Goal: Information Seeking & Learning: Check status

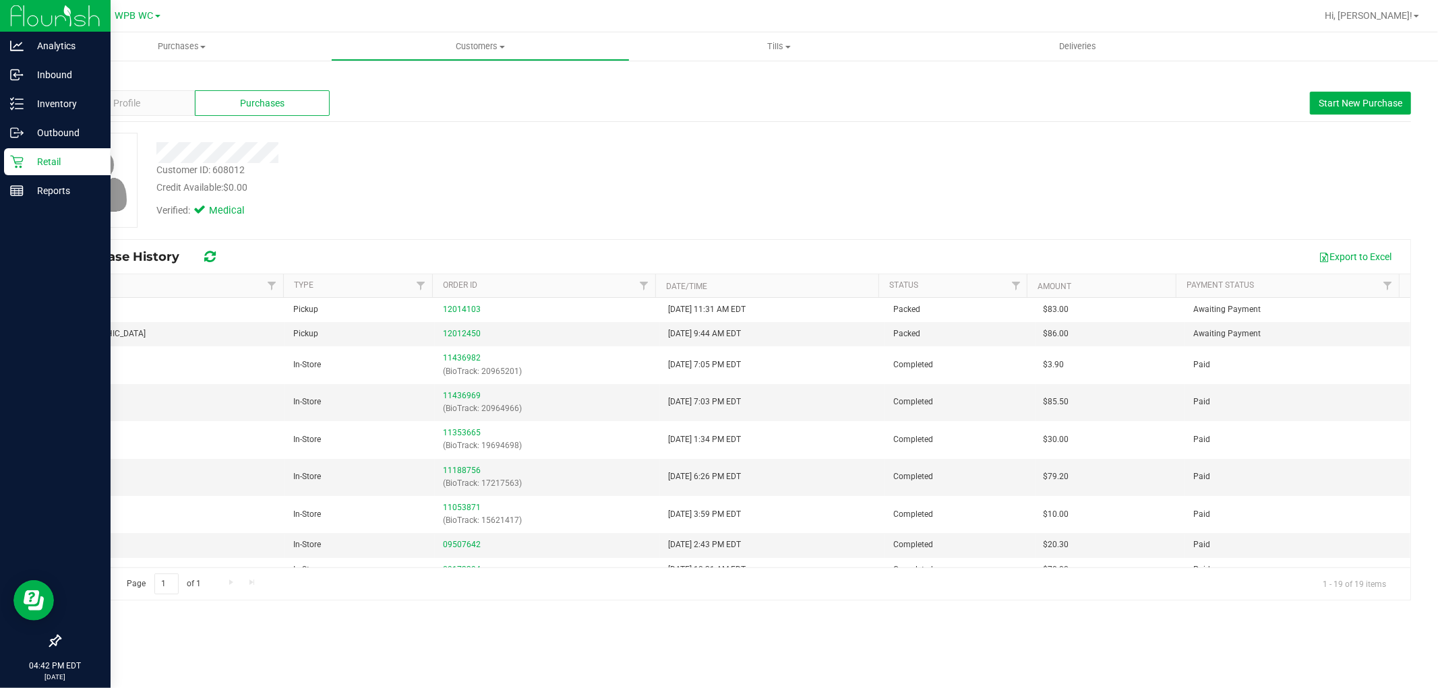
click at [32, 173] on div "Retail" at bounding box center [57, 161] width 107 height 27
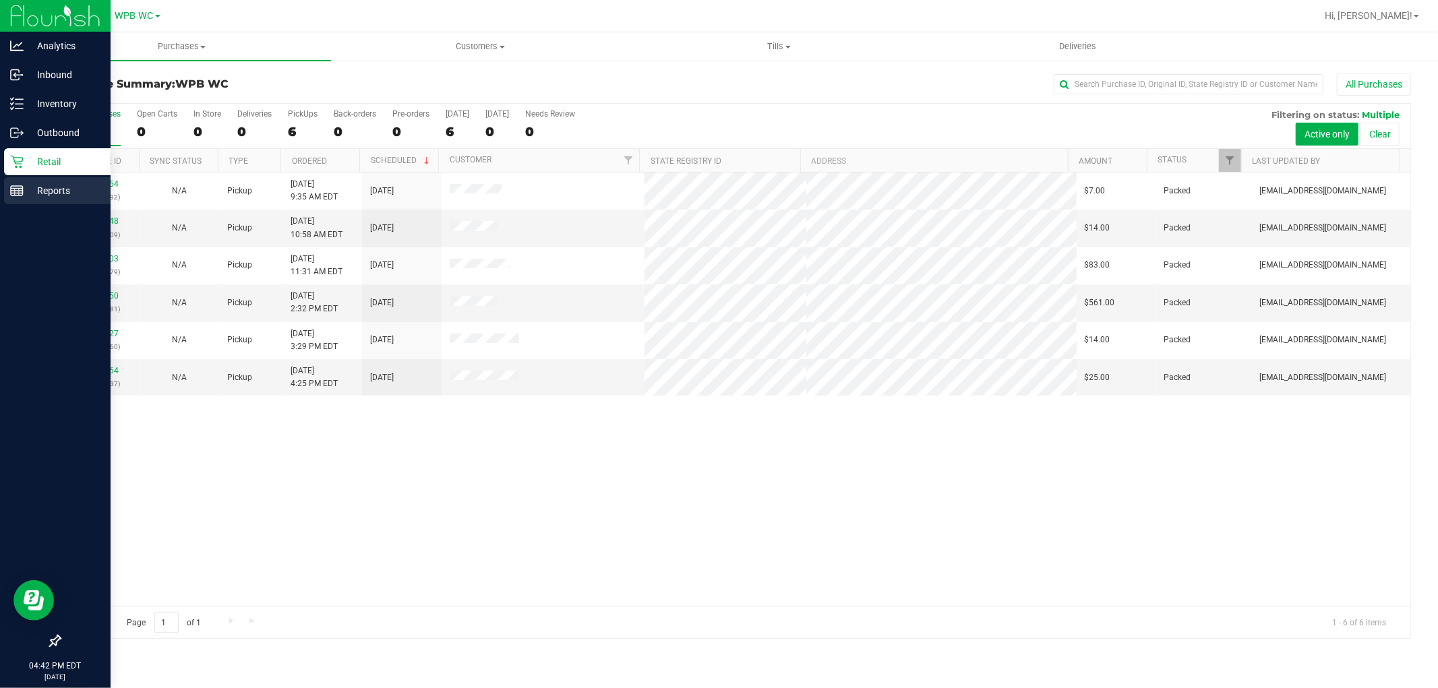
click at [28, 192] on p "Reports" at bounding box center [64, 191] width 81 height 16
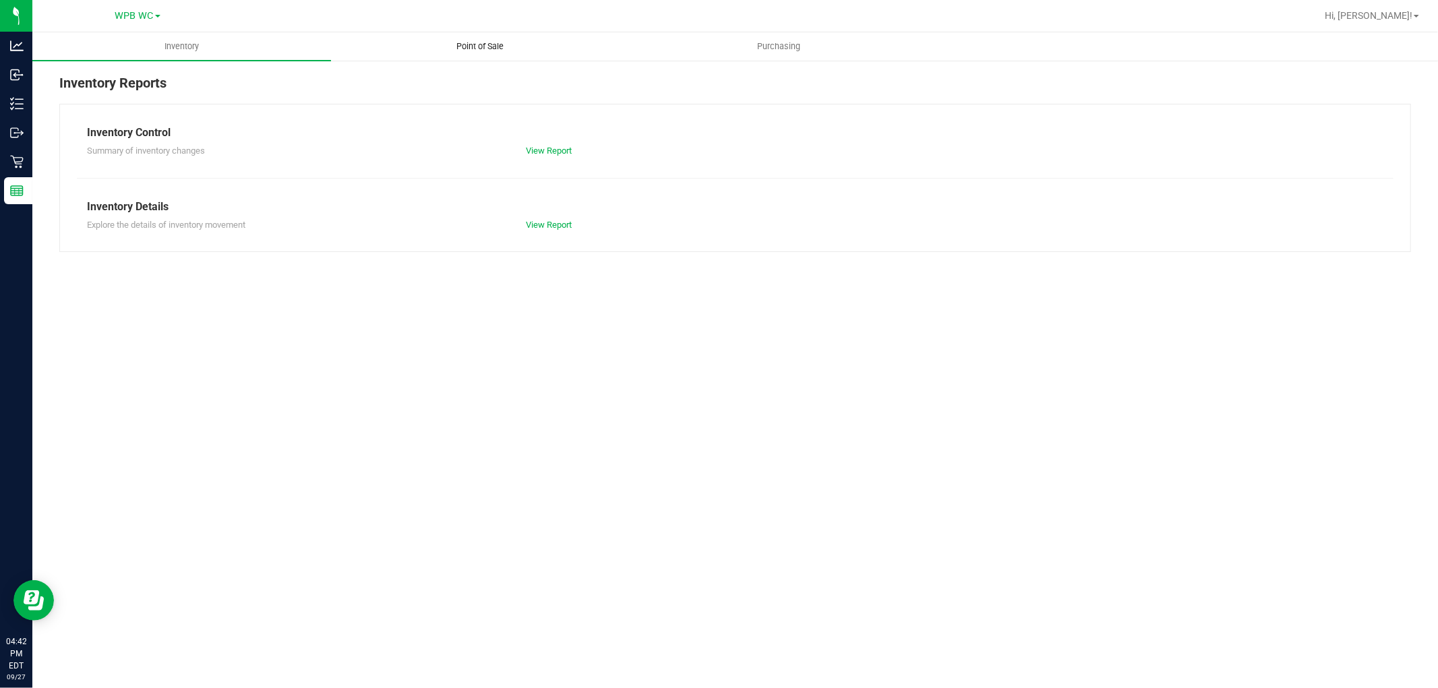
click at [470, 40] on span "Point of Sale" at bounding box center [481, 46] width 84 height 12
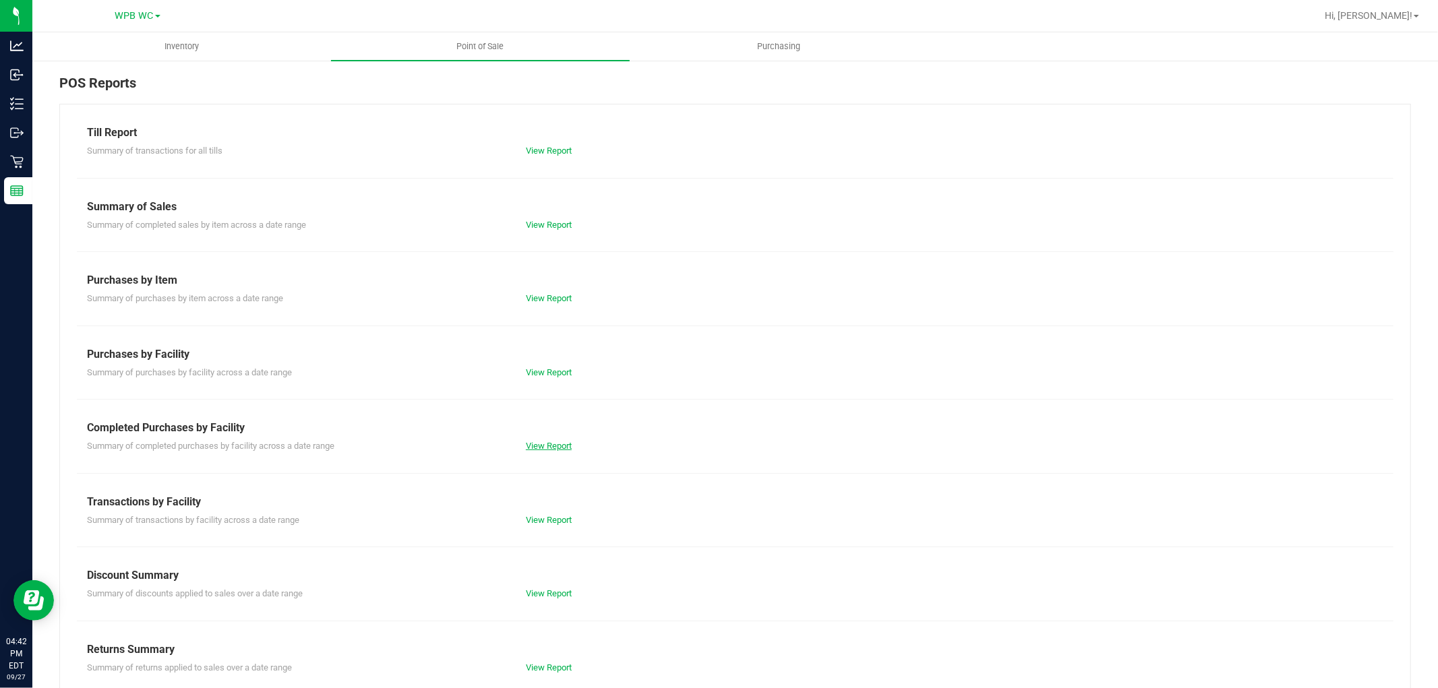
click at [538, 447] on link "View Report" at bounding box center [549, 446] width 46 height 10
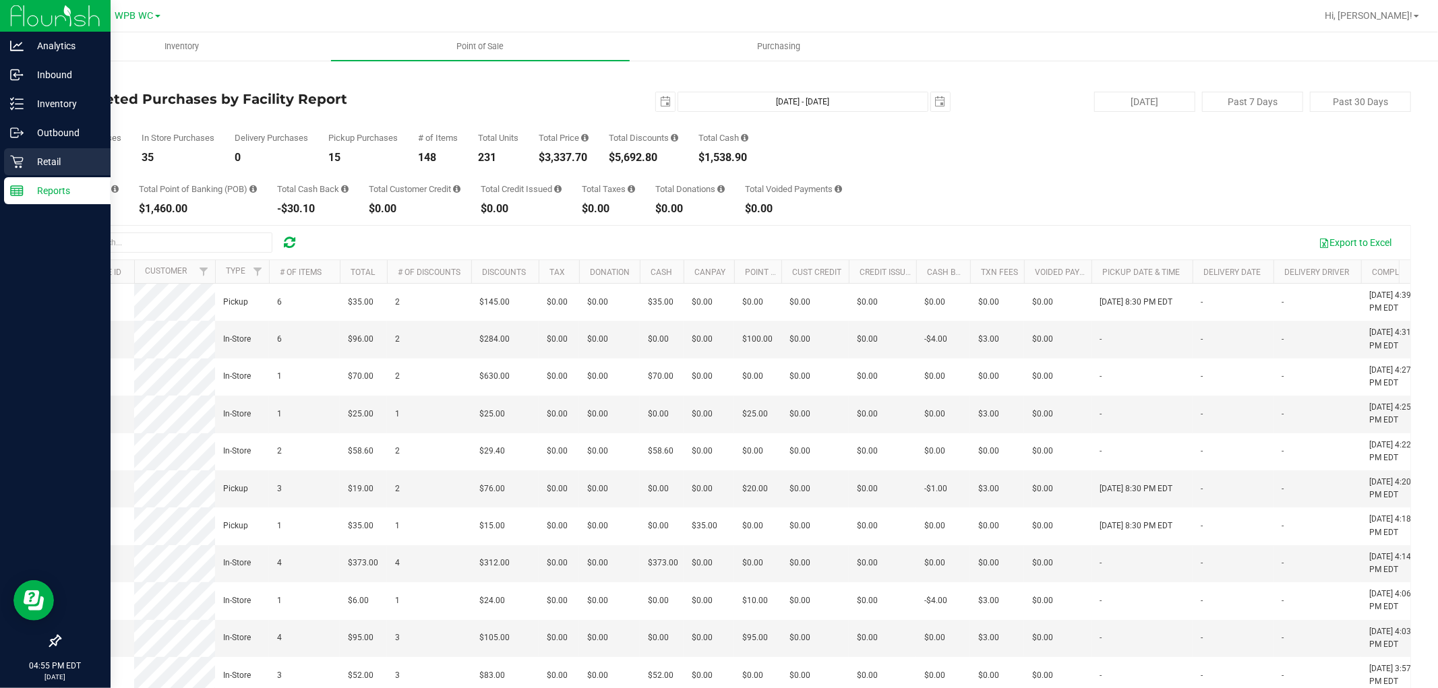
click at [26, 167] on p "Retail" at bounding box center [64, 162] width 81 height 16
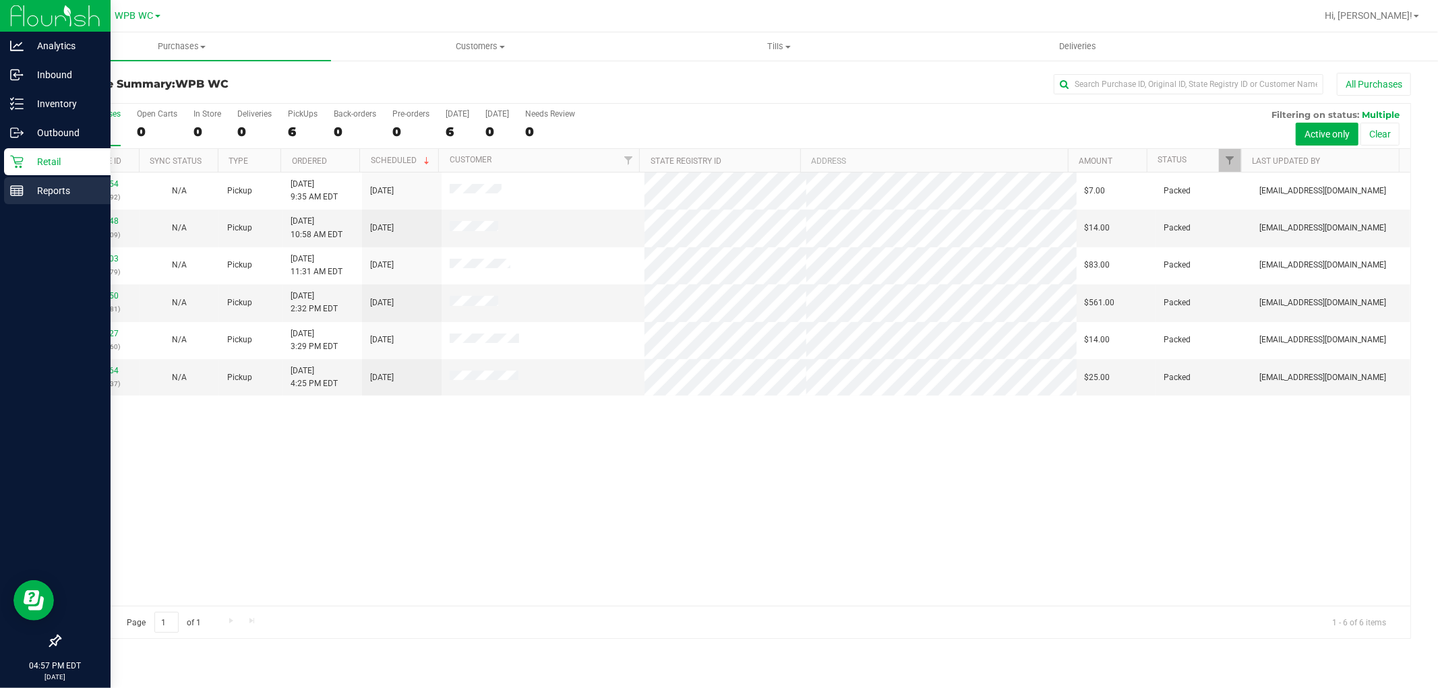
click at [45, 189] on p "Reports" at bounding box center [64, 191] width 81 height 16
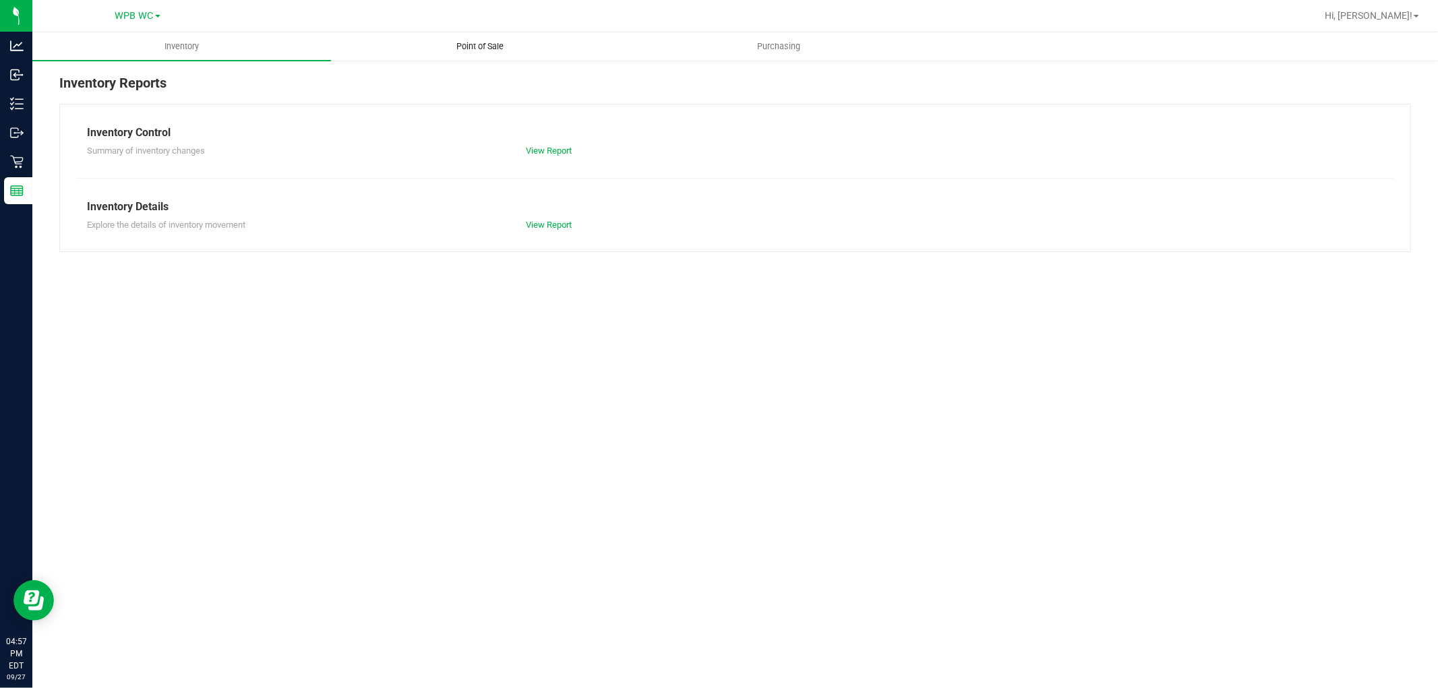
click at [497, 45] on span "Point of Sale" at bounding box center [481, 46] width 84 height 12
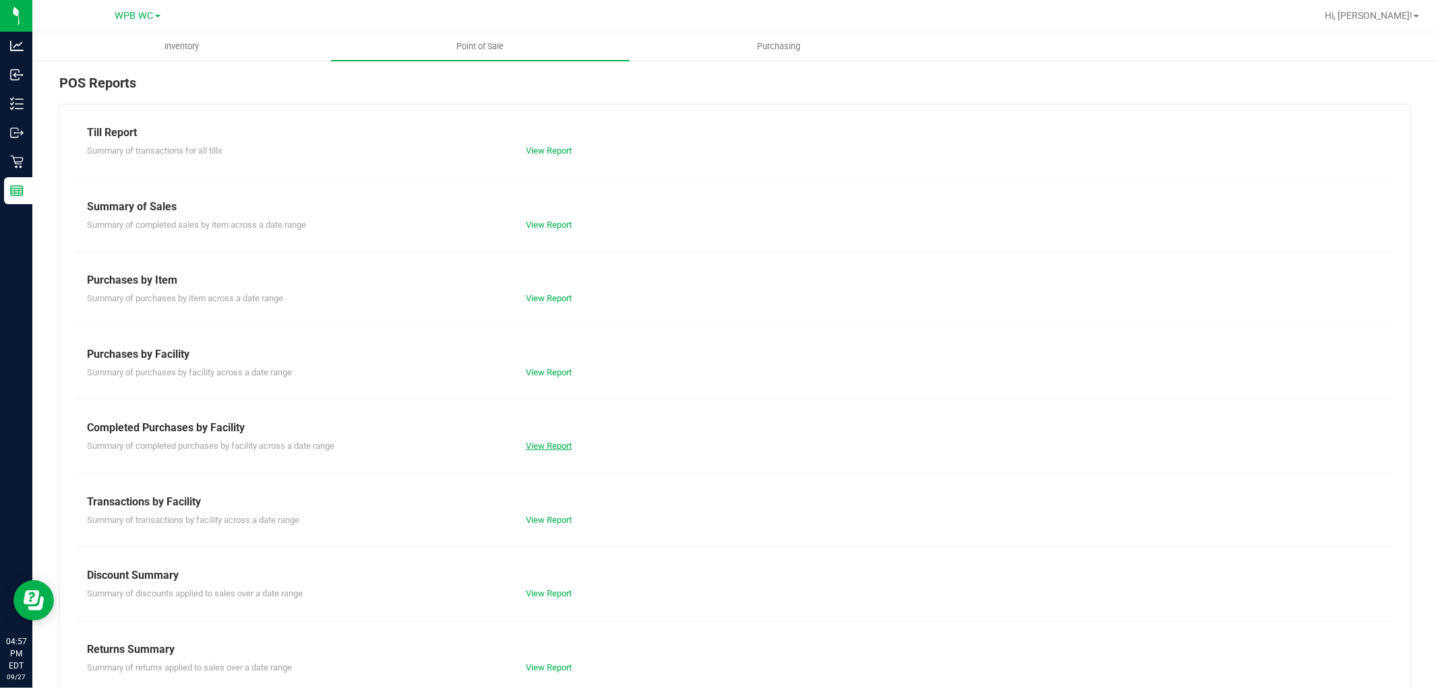
click at [554, 446] on link "View Report" at bounding box center [549, 446] width 46 height 10
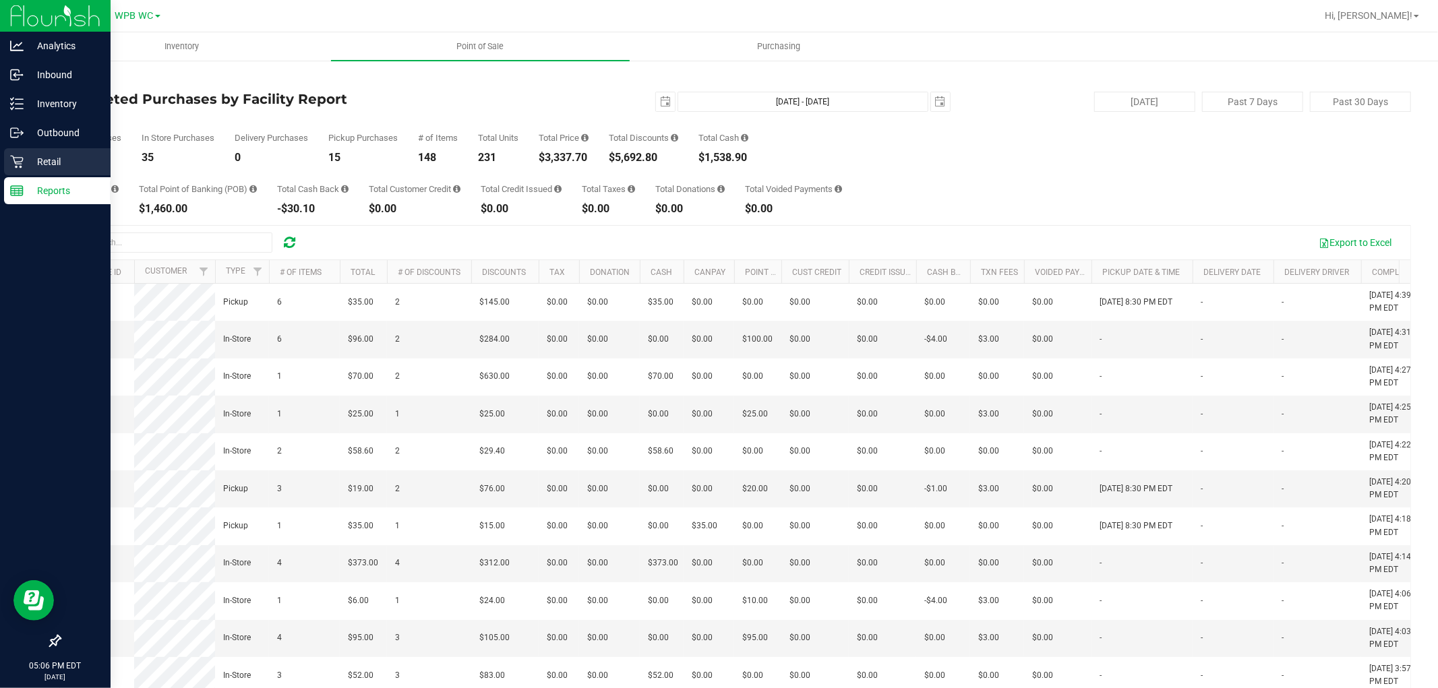
click at [11, 171] on div "Retail" at bounding box center [57, 161] width 107 height 27
